Goal: Task Accomplishment & Management: Complete application form

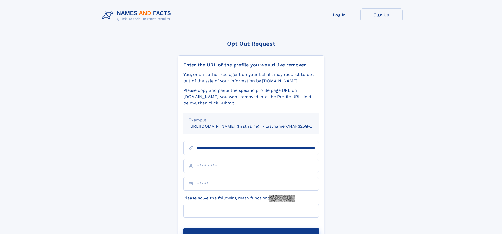
scroll to position [0, 61]
type input "**********"
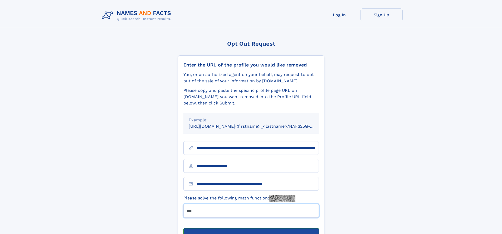
type input "***"
click at [251, 228] on button "Submit Opt Out Request" at bounding box center [250, 236] width 135 height 17
